Goal: Transaction & Acquisition: Purchase product/service

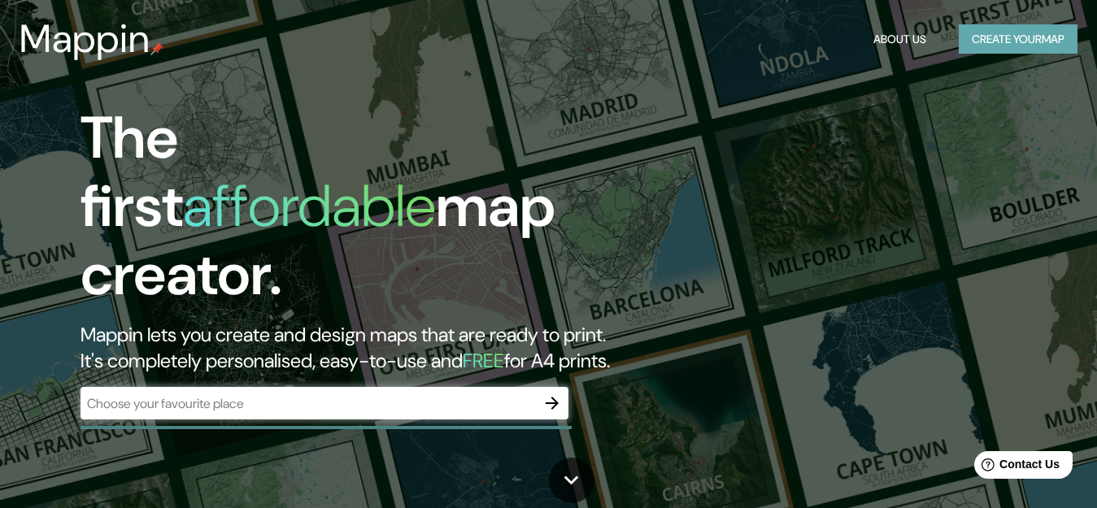
click at [970, 49] on button "Create your map" at bounding box center [1017, 39] width 119 height 30
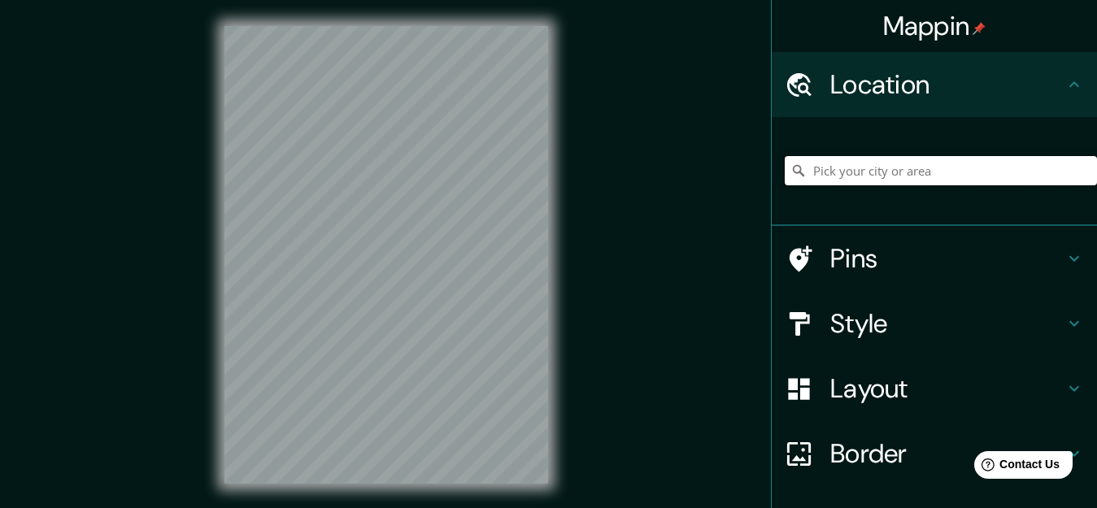
click at [880, 167] on input "Pick your city or area" at bounding box center [940, 170] width 312 height 29
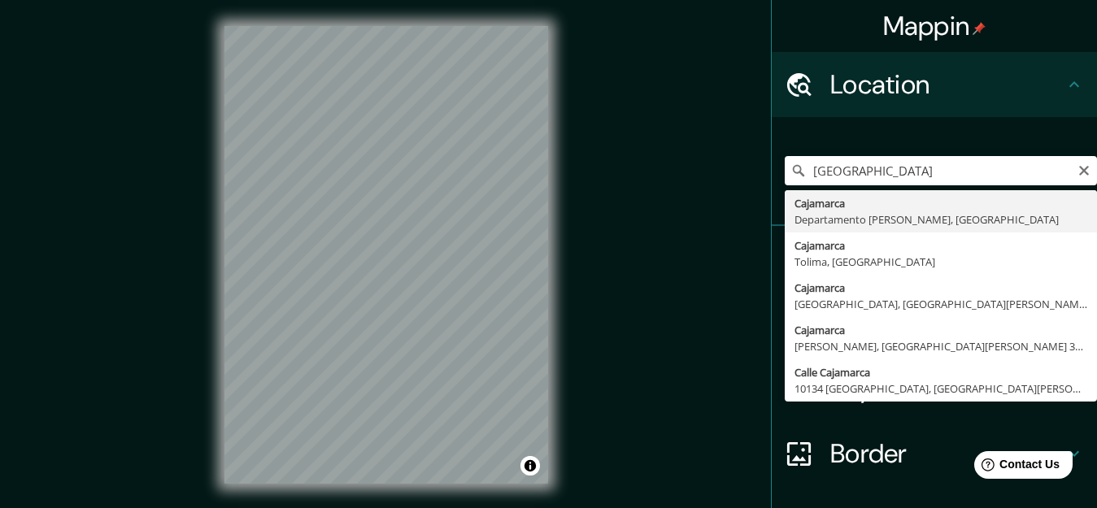
type input "Cajamarca, [GEOGRAPHIC_DATA][PERSON_NAME], [GEOGRAPHIC_DATA]"
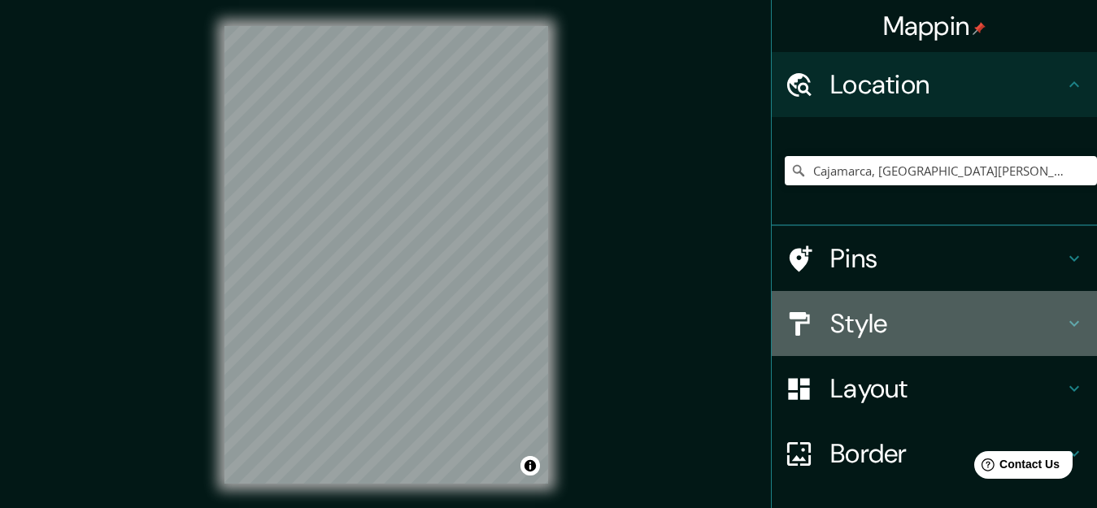
click at [840, 328] on h4 "Style" at bounding box center [947, 323] width 234 height 33
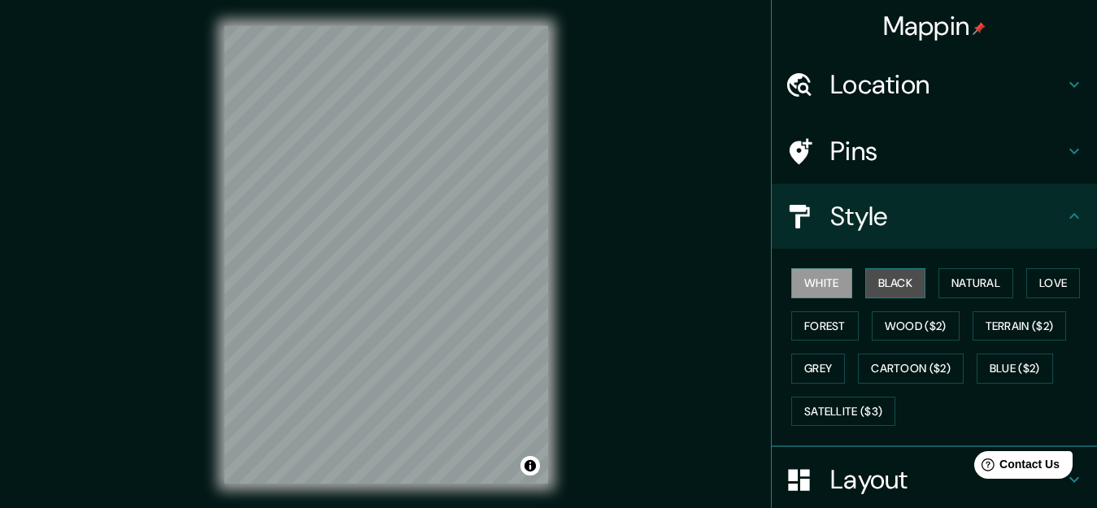
click at [876, 295] on button "Black" at bounding box center [895, 283] width 61 height 30
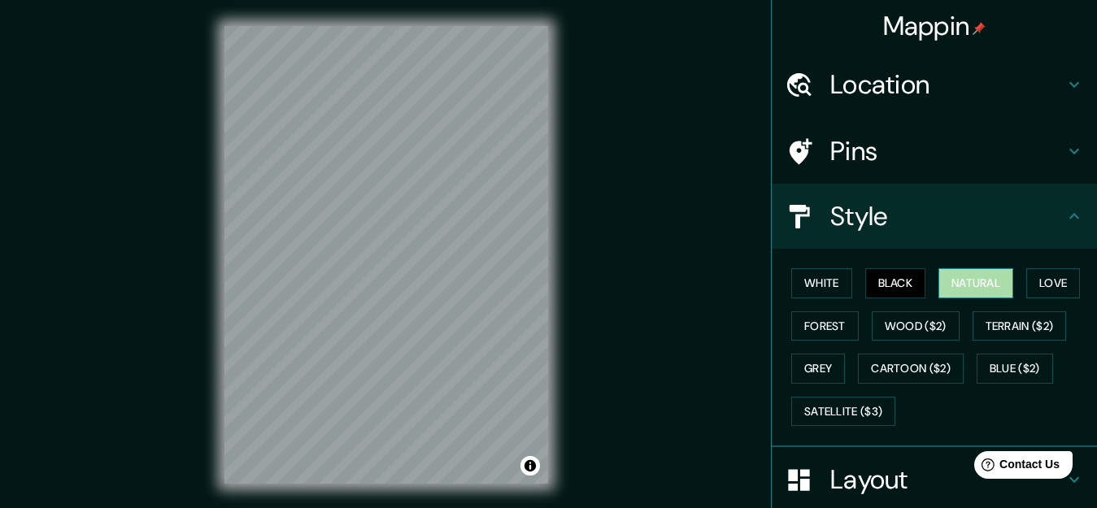
click at [940, 281] on button "Natural" at bounding box center [975, 283] width 75 height 30
click at [354, 242] on div at bounding box center [356, 243] width 13 height 13
click at [364, 242] on div at bounding box center [367, 243] width 13 height 13
click at [358, 244] on div at bounding box center [356, 243] width 13 height 13
click at [371, 196] on div at bounding box center [370, 197] width 13 height 13
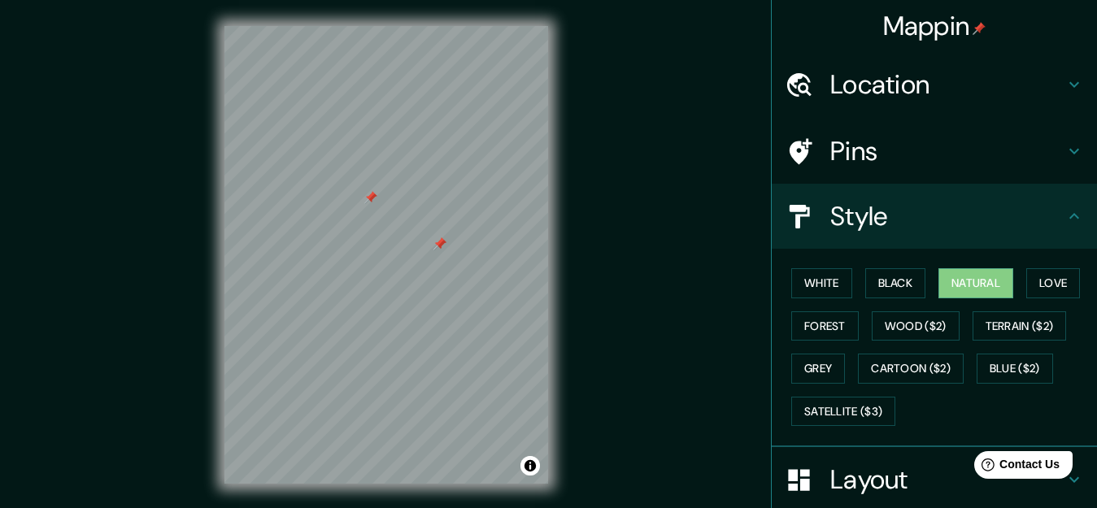
click at [438, 241] on div at bounding box center [439, 243] width 13 height 13
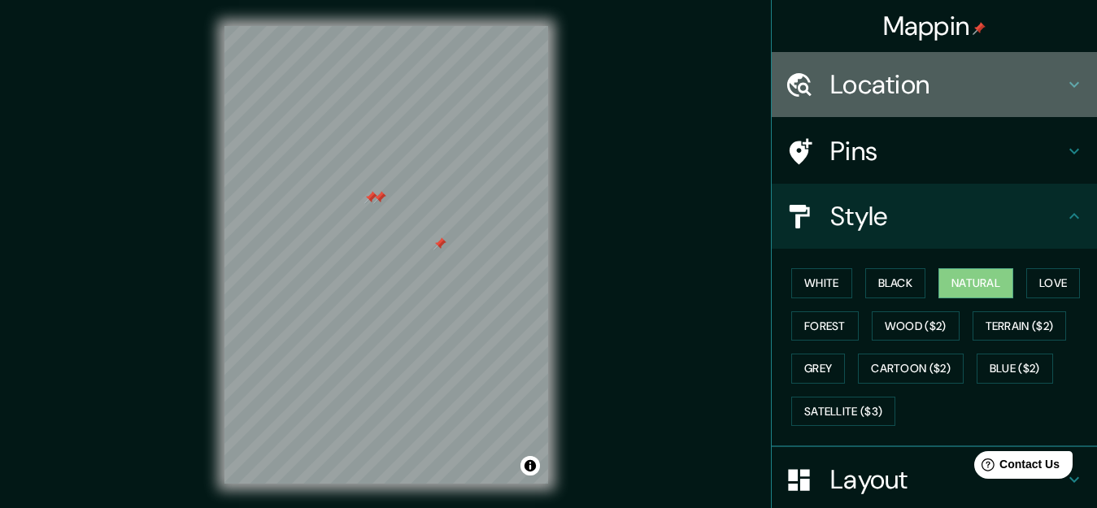
click at [871, 75] on h4 "Location" at bounding box center [947, 84] width 234 height 33
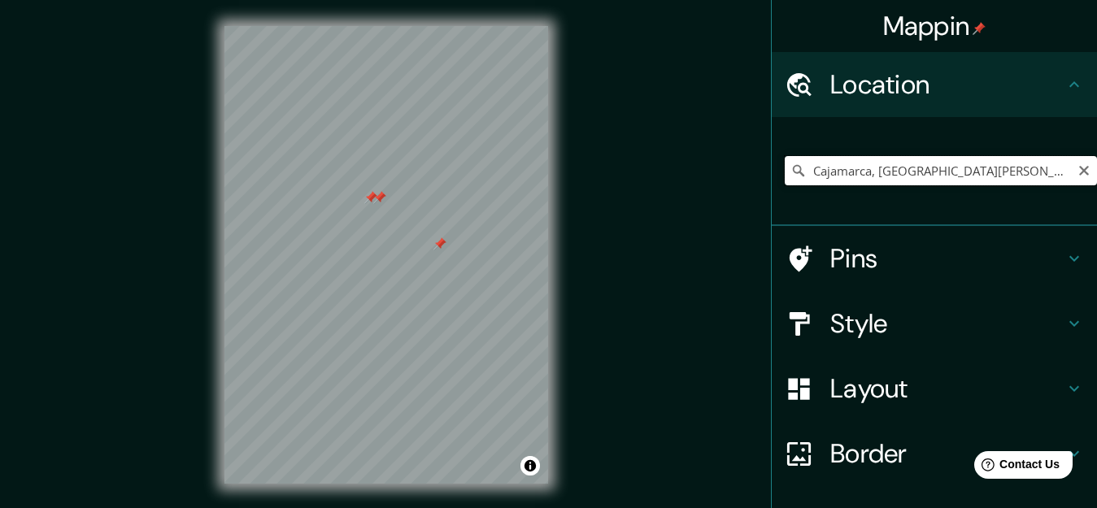
click at [870, 170] on input "Cajamarca, [GEOGRAPHIC_DATA][PERSON_NAME], [GEOGRAPHIC_DATA]" at bounding box center [940, 170] width 312 height 29
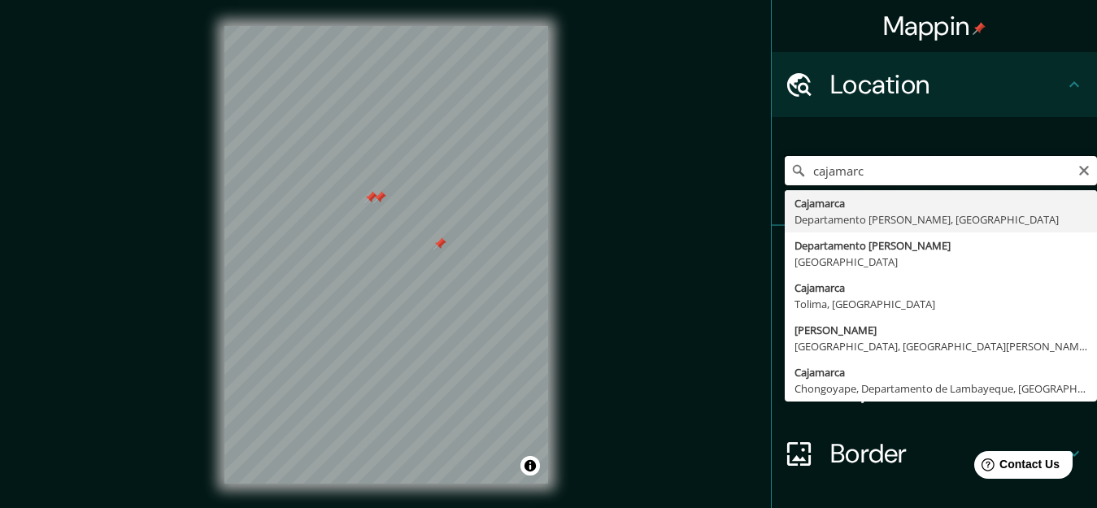
type input "Cajamarca, [GEOGRAPHIC_DATA][PERSON_NAME], [GEOGRAPHIC_DATA]"
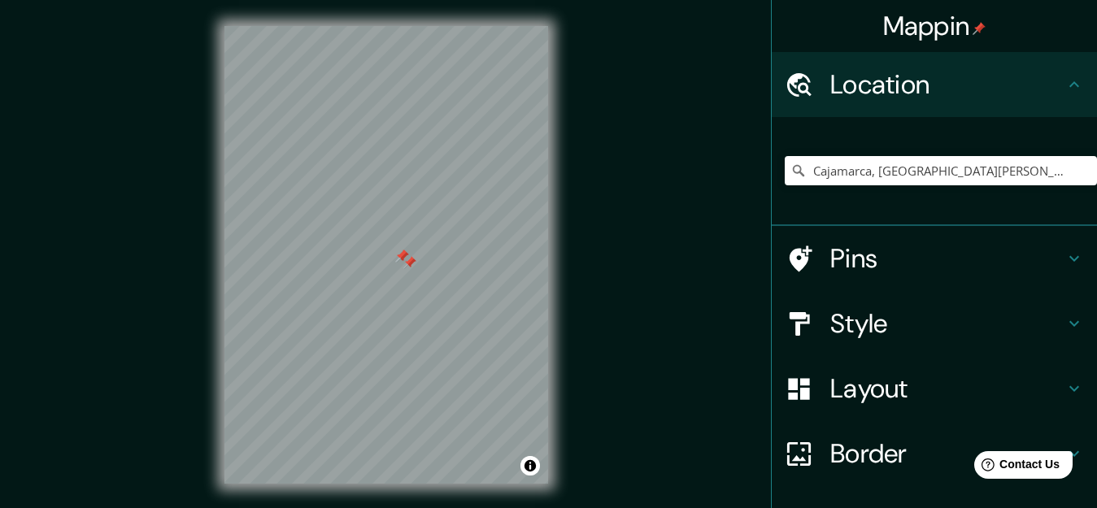
click at [406, 258] on div at bounding box center [402, 256] width 13 height 13
click at [406, 258] on div at bounding box center [401, 256] width 13 height 13
click at [410, 262] on div at bounding box center [409, 262] width 13 height 13
click at [404, 260] on div at bounding box center [405, 256] width 13 height 13
click at [398, 252] on div at bounding box center [400, 255] width 13 height 13
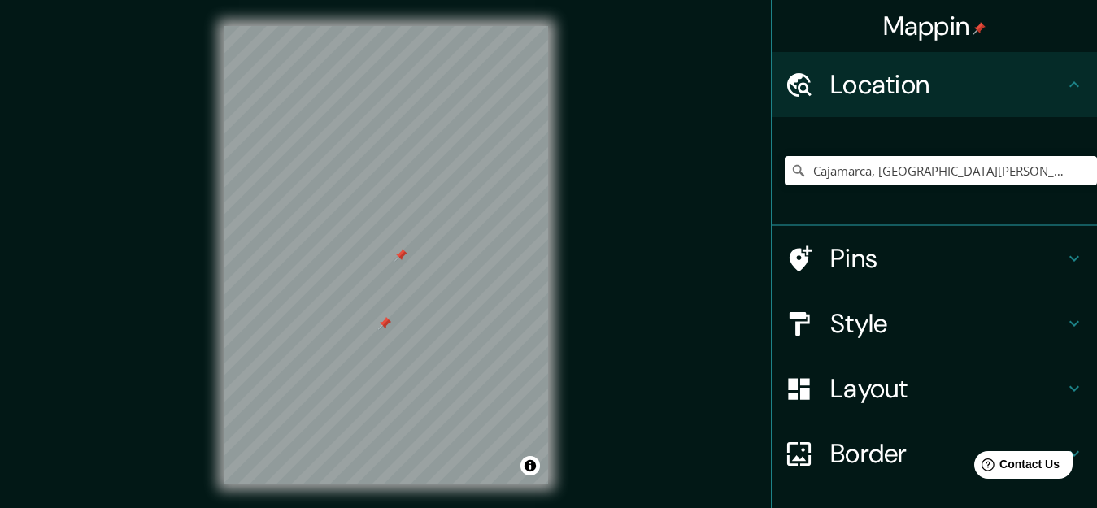
click at [399, 257] on div at bounding box center [400, 255] width 13 height 13
click at [385, 323] on div at bounding box center [384, 323] width 13 height 13
click at [393, 323] on div at bounding box center [393, 324] width 13 height 13
click at [381, 321] on div at bounding box center [384, 323] width 13 height 13
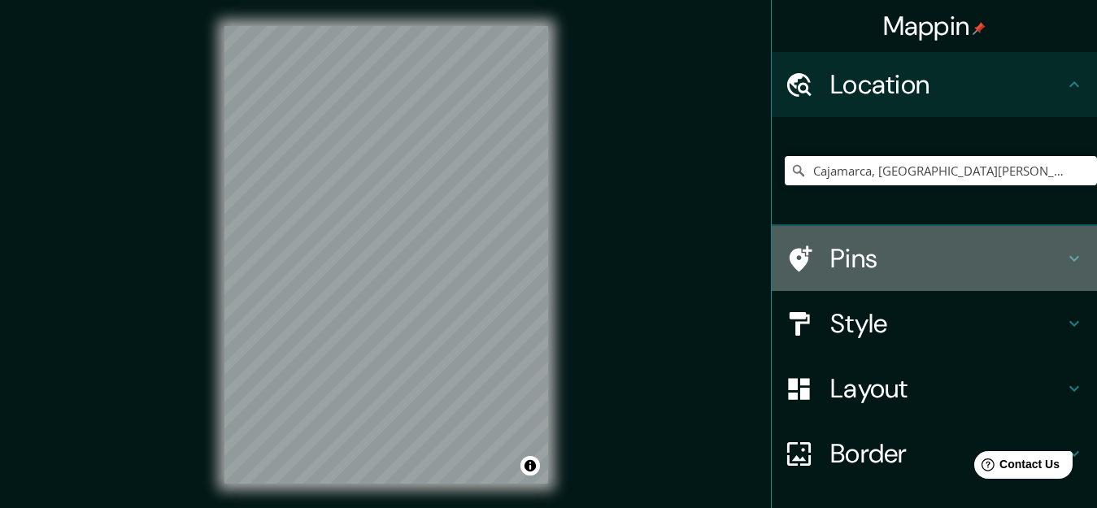
click at [849, 260] on h4 "Pins" at bounding box center [947, 258] width 234 height 33
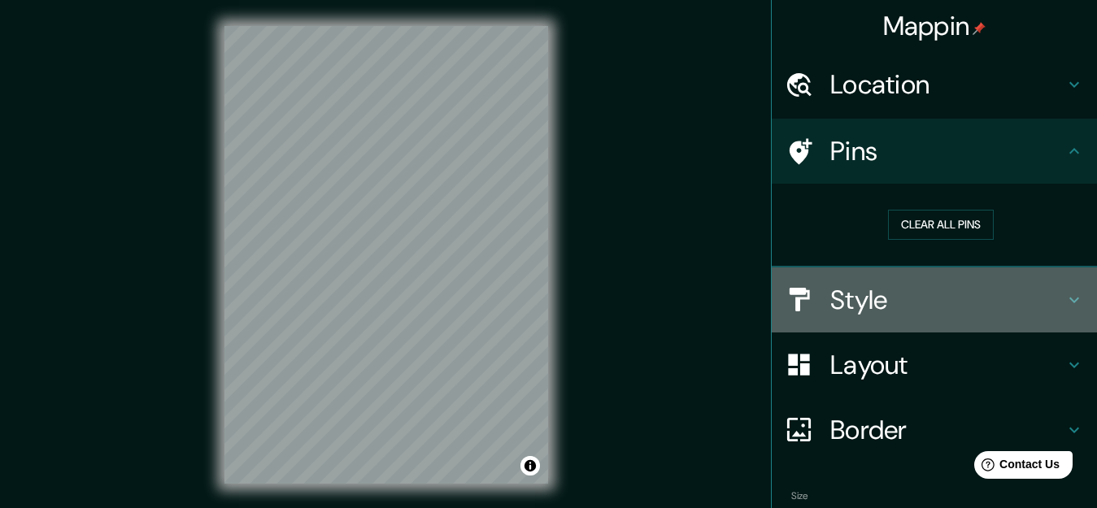
click at [869, 285] on h4 "Style" at bounding box center [947, 300] width 234 height 33
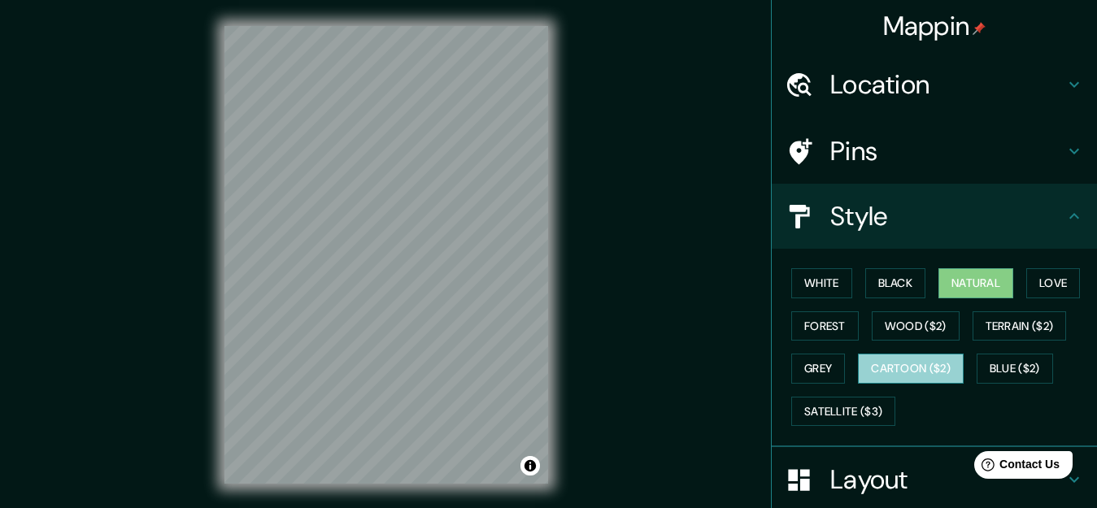
click at [905, 371] on button "Cartoon ($2)" at bounding box center [911, 369] width 106 height 30
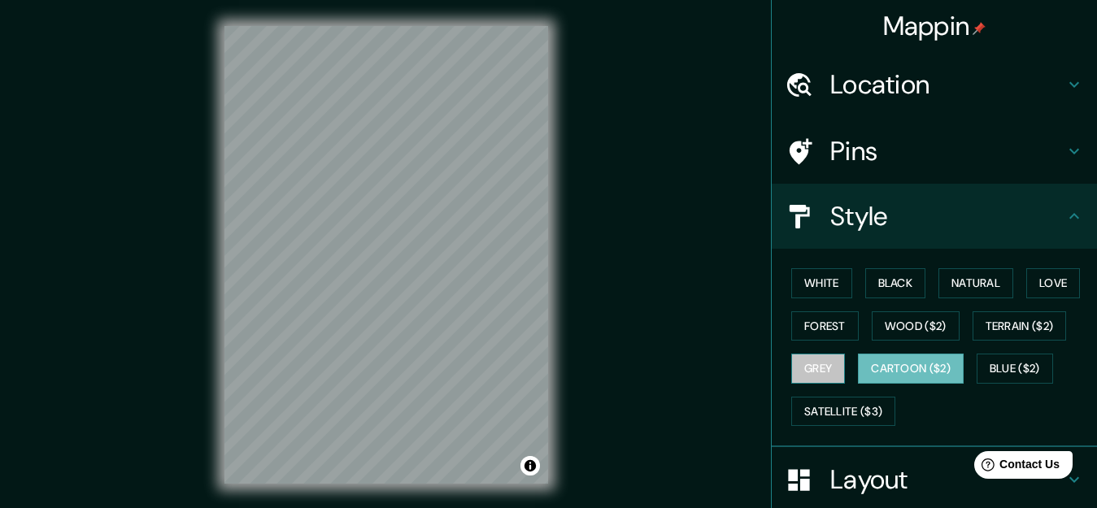
click at [811, 357] on button "Grey" at bounding box center [818, 369] width 54 height 30
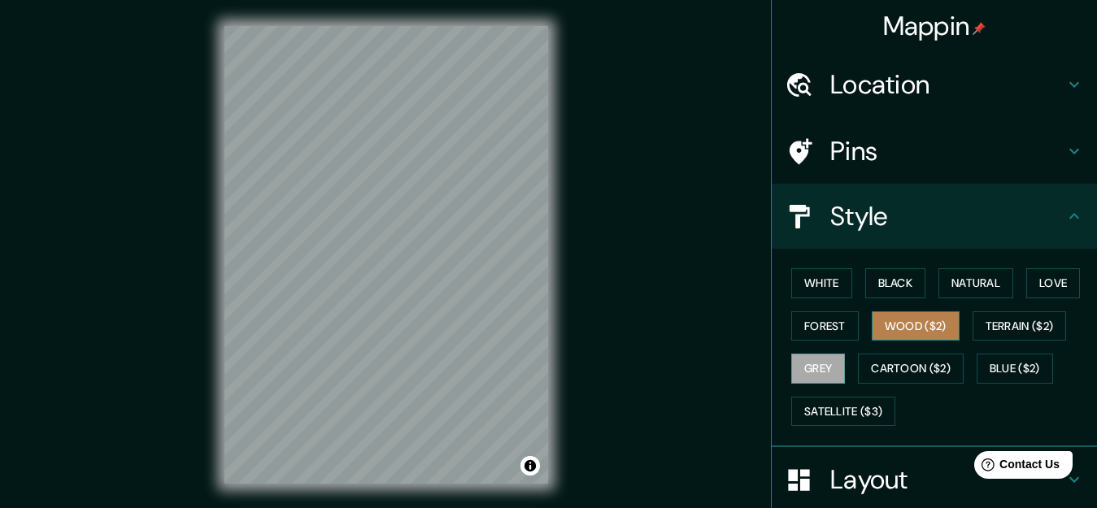
click at [882, 337] on button "Wood ($2)" at bounding box center [915, 326] width 88 height 30
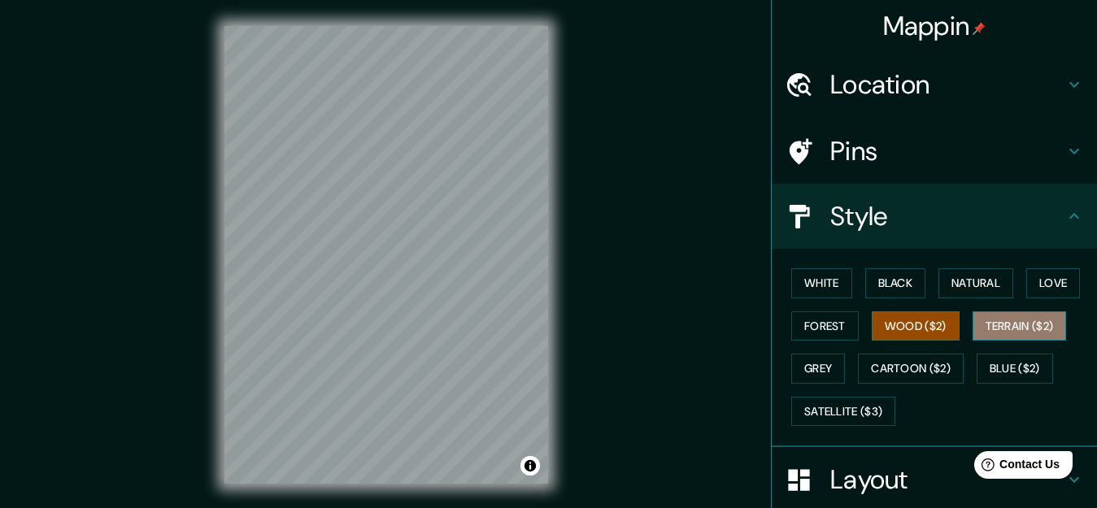
click at [972, 328] on button "Terrain ($2)" at bounding box center [1019, 326] width 94 height 30
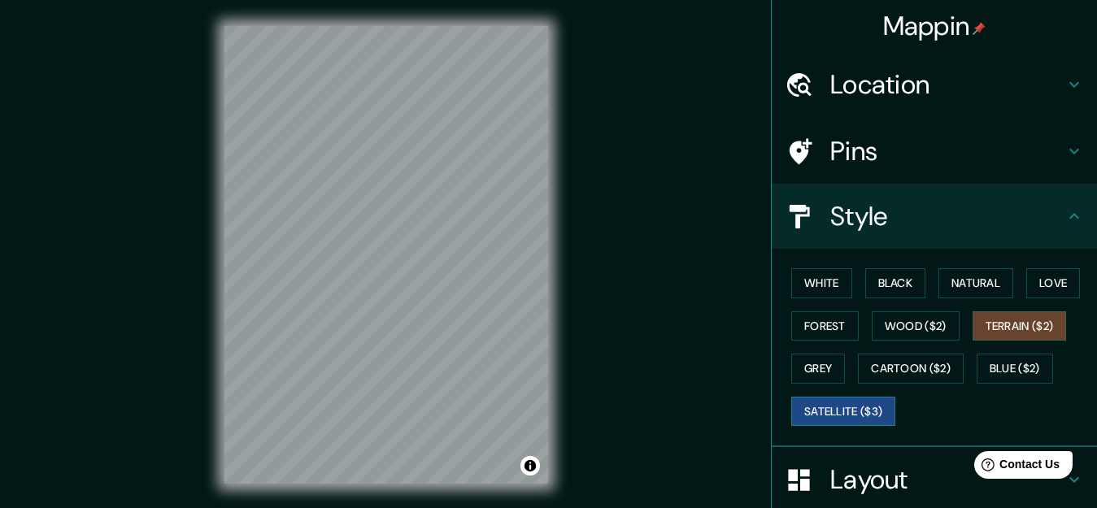
click at [821, 409] on button "Satellite ($3)" at bounding box center [843, 412] width 104 height 30
click at [891, 280] on button "Black" at bounding box center [895, 283] width 61 height 30
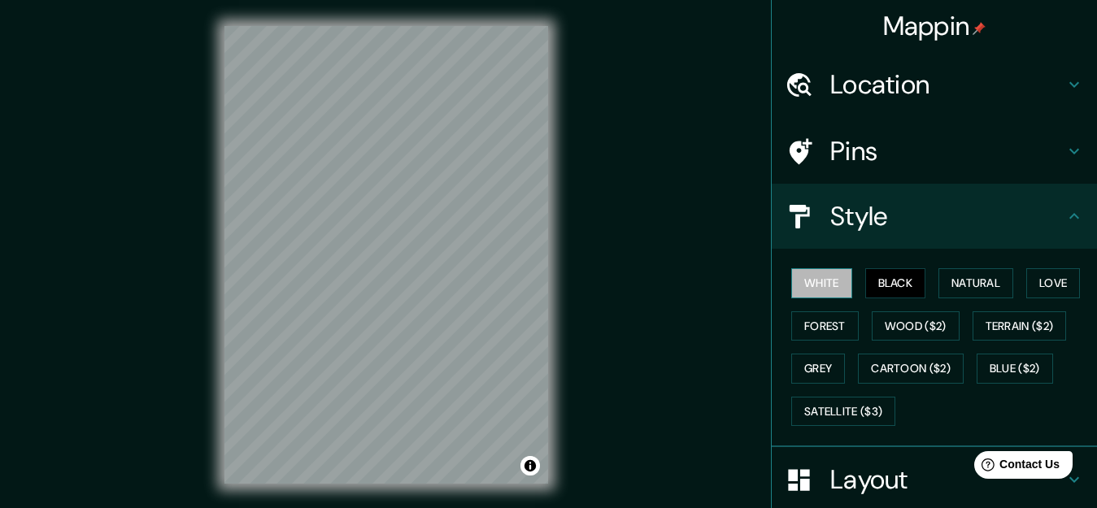
click at [803, 277] on button "White" at bounding box center [821, 283] width 61 height 30
click at [923, 292] on div "White Black Natural Love Forest Wood ($2) Terrain ($2) Grey Cartoon ($2) Blue (…" at bounding box center [940, 347] width 312 height 171
click at [939, 286] on button "Natural" at bounding box center [975, 283] width 75 height 30
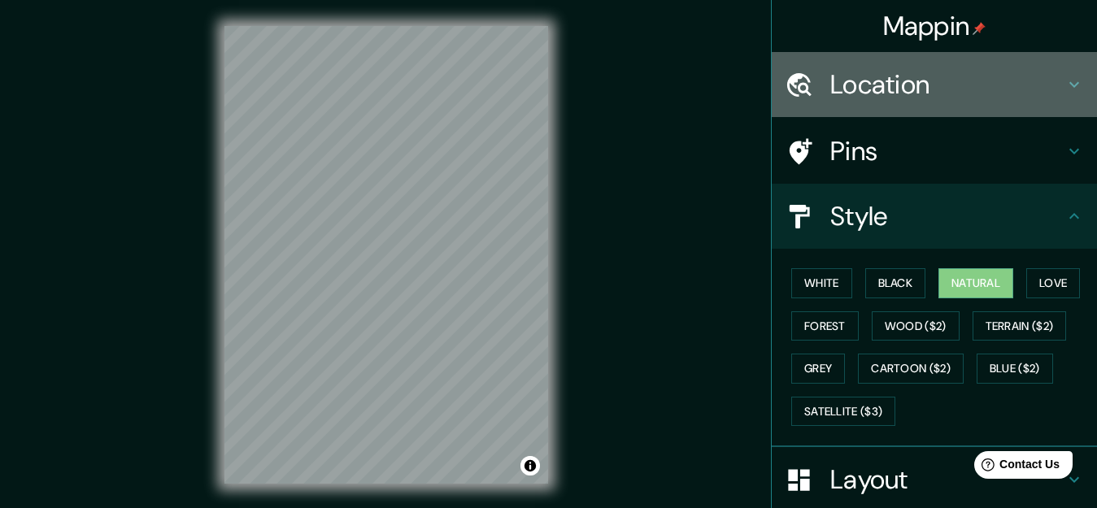
click at [915, 96] on h4 "Location" at bounding box center [947, 84] width 234 height 33
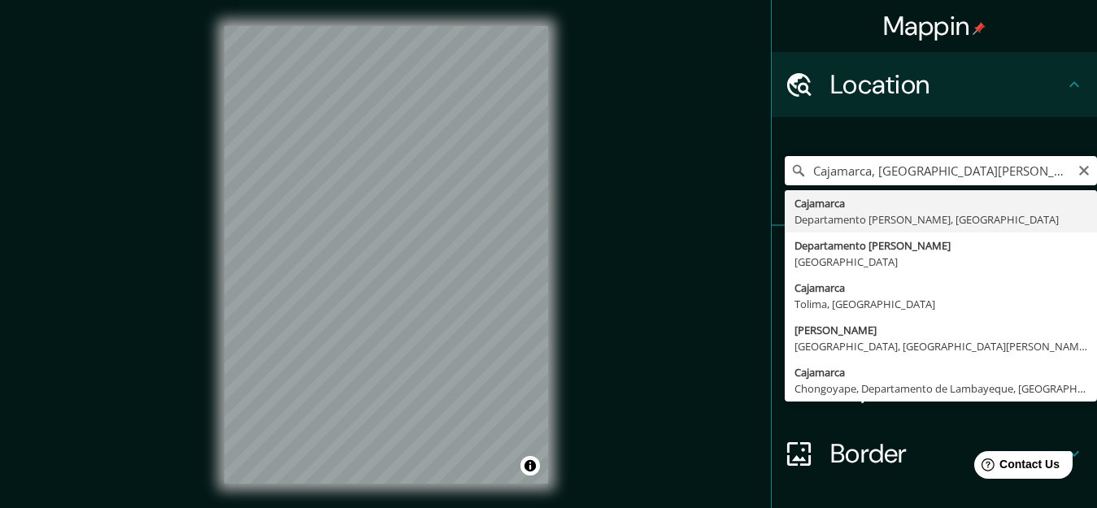
click at [885, 157] on input "Cajamarca, [GEOGRAPHIC_DATA][PERSON_NAME], [GEOGRAPHIC_DATA]" at bounding box center [940, 170] width 312 height 29
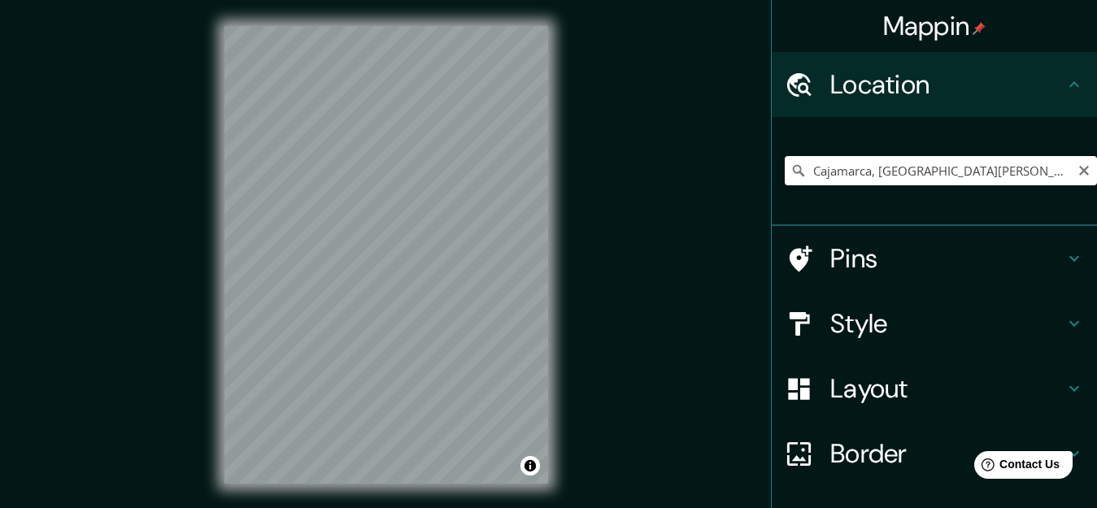
click at [875, 189] on div "Cajamarca, [GEOGRAPHIC_DATA][PERSON_NAME], [GEOGRAPHIC_DATA]" at bounding box center [940, 170] width 312 height 81
click at [880, 184] on input "Cajamarca, [GEOGRAPHIC_DATA][PERSON_NAME], [GEOGRAPHIC_DATA]" at bounding box center [940, 170] width 312 height 29
click at [880, 190] on div "Cajamarca, [GEOGRAPHIC_DATA][PERSON_NAME], [GEOGRAPHIC_DATA]" at bounding box center [940, 170] width 312 height 81
click at [884, 181] on input "Cajamarca, [GEOGRAPHIC_DATA][PERSON_NAME], [GEOGRAPHIC_DATA]" at bounding box center [940, 170] width 312 height 29
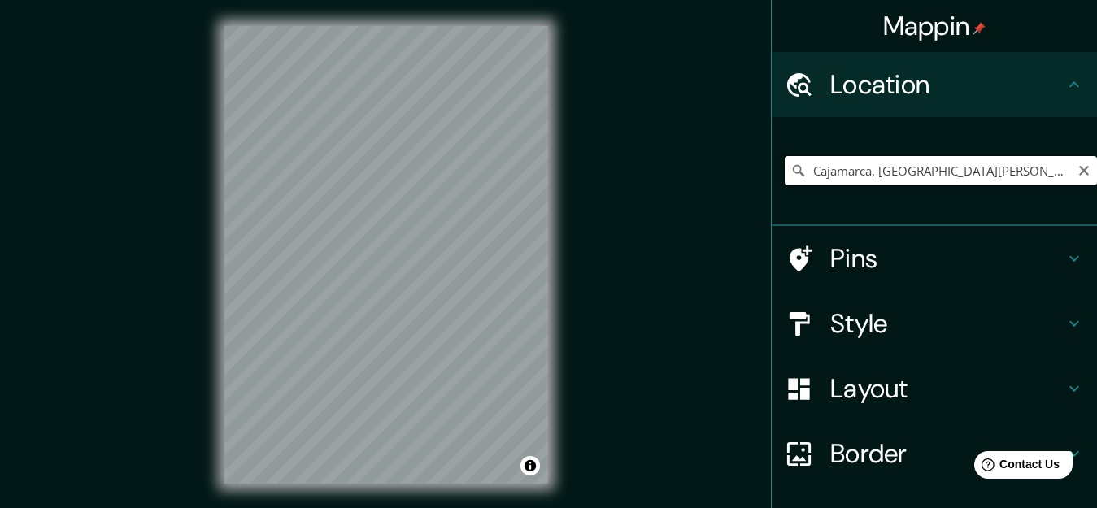
click at [884, 180] on input "Cajamarca, [GEOGRAPHIC_DATA][PERSON_NAME], [GEOGRAPHIC_DATA]" at bounding box center [940, 170] width 312 height 29
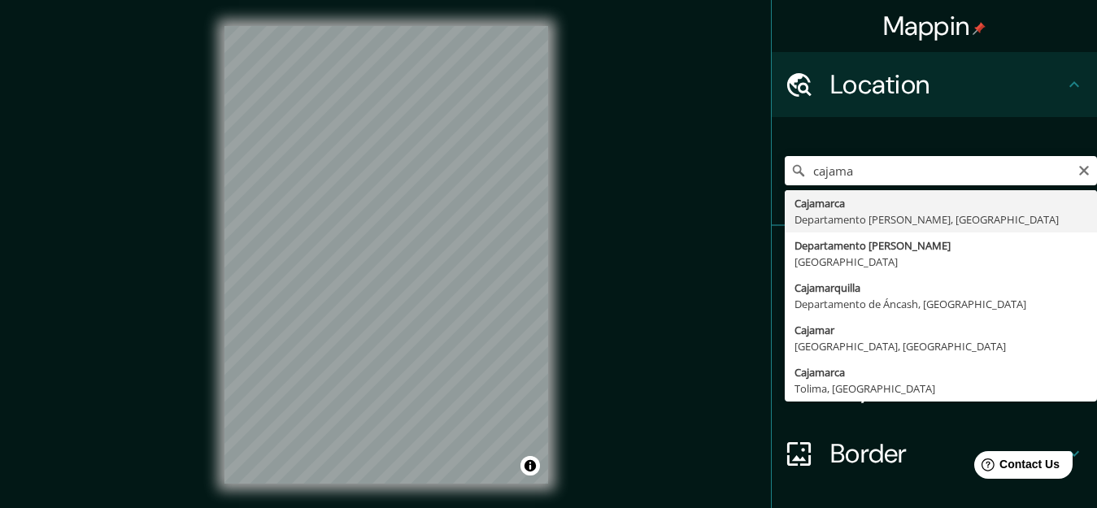
type input "Cajamarca, [GEOGRAPHIC_DATA][PERSON_NAME], [GEOGRAPHIC_DATA]"
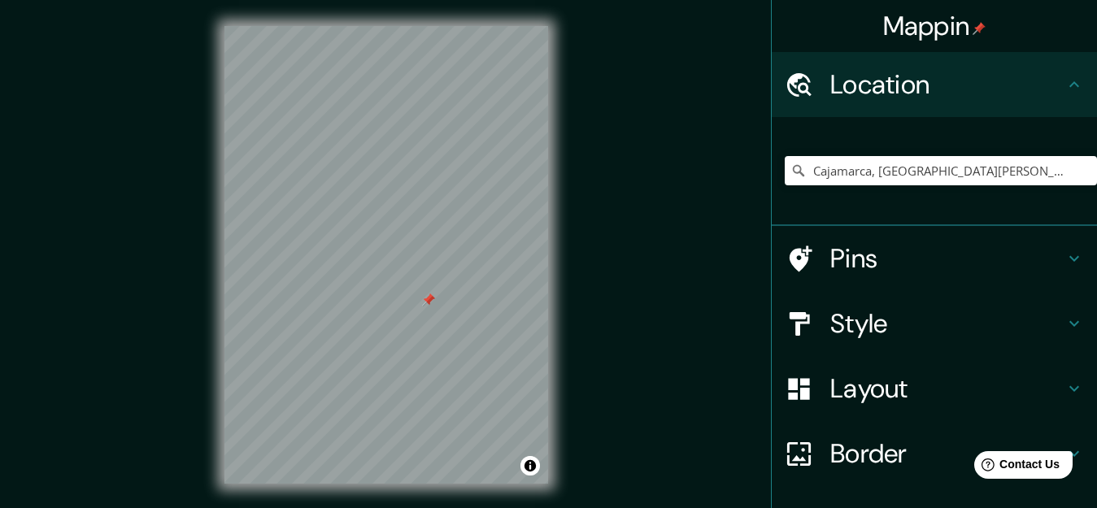
click at [431, 302] on div at bounding box center [428, 299] width 13 height 13
click at [428, 298] on div at bounding box center [428, 299] width 13 height 13
click at [427, 303] on div at bounding box center [426, 304] width 13 height 13
